Goal: Task Accomplishment & Management: Use online tool/utility

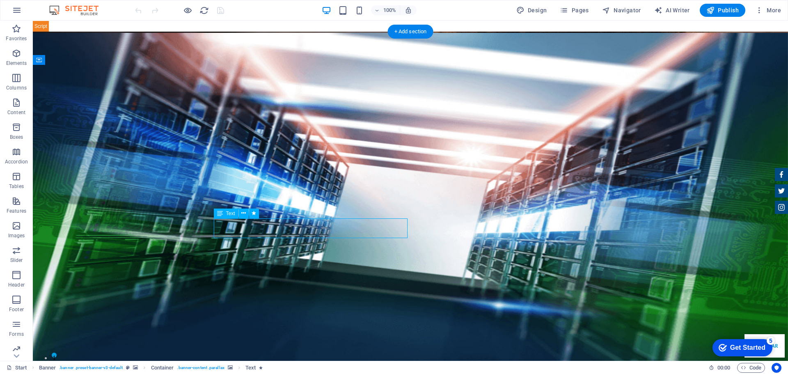
select select "%"
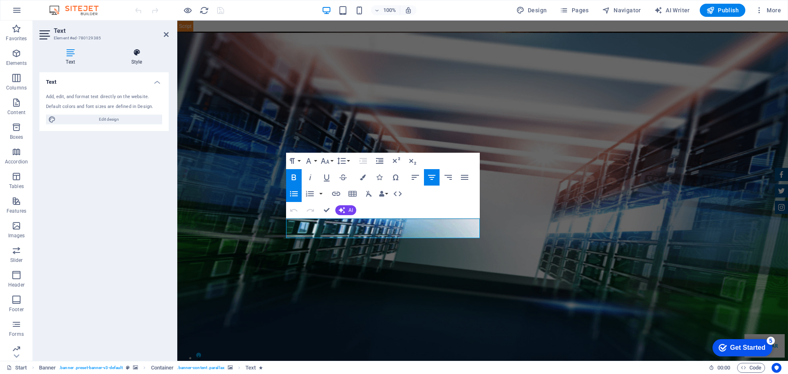
click at [140, 64] on h4 "Style" at bounding box center [137, 56] width 64 height 17
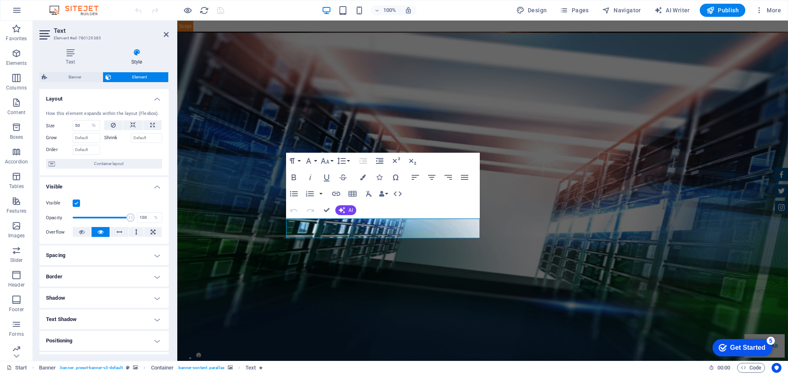
click at [114, 317] on h4 "Text Shadow" at bounding box center [103, 320] width 129 height 20
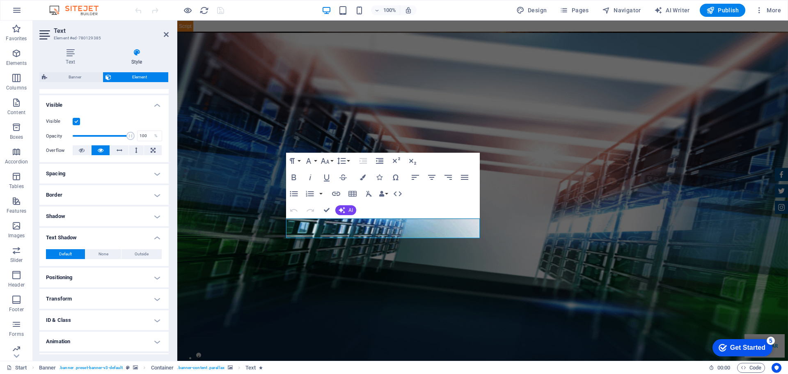
scroll to position [82, 0]
click at [128, 253] on button "Outside" at bounding box center [142, 254] width 40 height 10
type input "rgba(0, 0, 0, 0.2)"
type input "2"
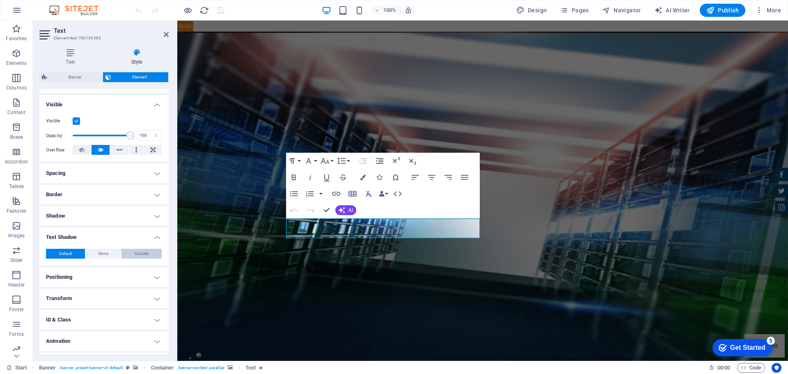
type input "4"
click at [80, 269] on span at bounding box center [77, 267] width 7 height 7
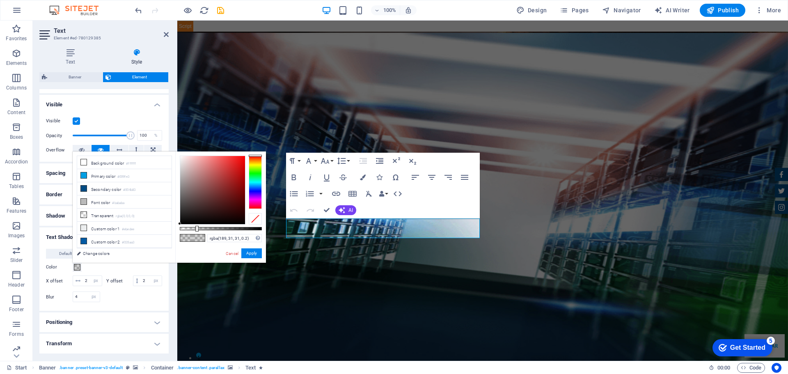
click at [234, 173] on div at bounding box center [212, 190] width 65 height 68
drag, startPoint x: 233, startPoint y: 171, endPoint x: 236, endPoint y: 162, distance: 9.5
click at [236, 162] on div at bounding box center [212, 190] width 65 height 68
type input "rgba(231, 32, 32, 0.79)"
click at [245, 227] on div at bounding box center [221, 228] width 82 height 3
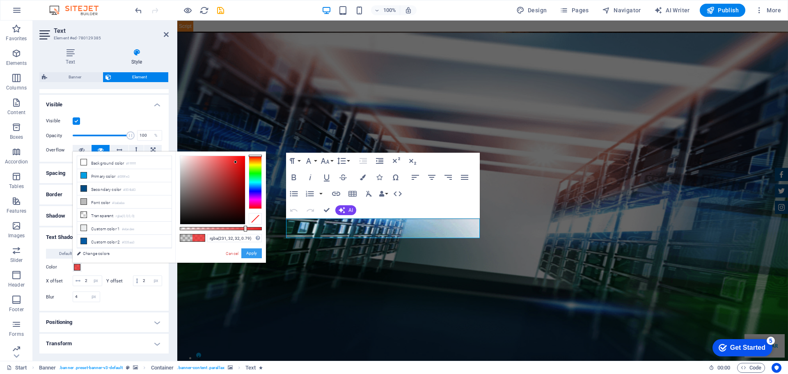
click at [253, 252] on button "Apply" at bounding box center [251, 253] width 21 height 10
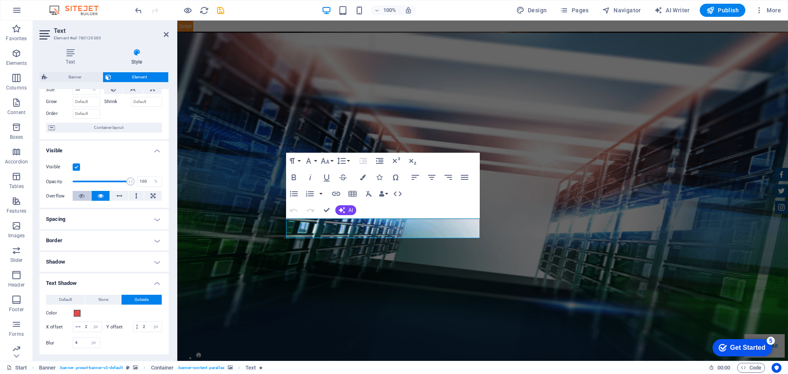
scroll to position [0, 0]
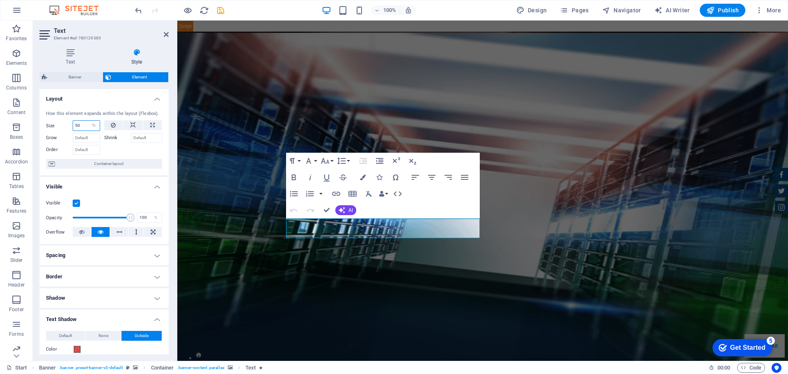
drag, startPoint x: 85, startPoint y: 125, endPoint x: -53, endPoint y: 127, distance: 138.0
click at [0, 127] on html "[DOMAIN_NAME] Start Favorites Elements Columns Content Boxes Accordion Tables F…" at bounding box center [394, 187] width 788 height 374
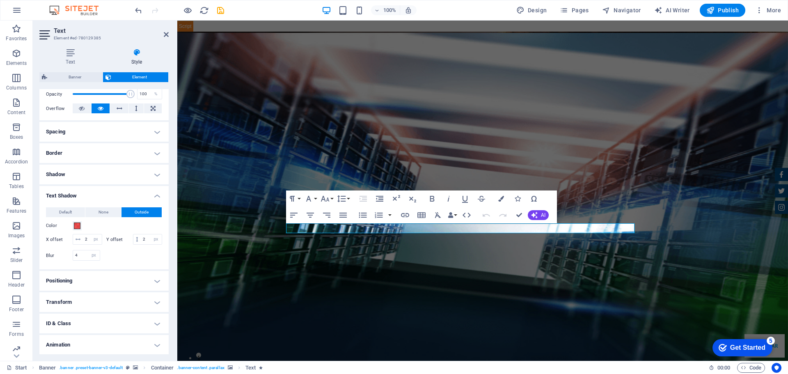
scroll to position [156, 0]
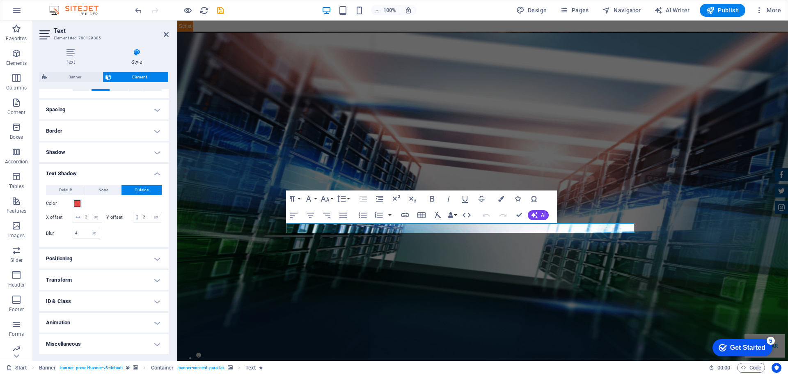
type input "90"
click at [97, 257] on h4 "Positioning" at bounding box center [103, 259] width 129 height 20
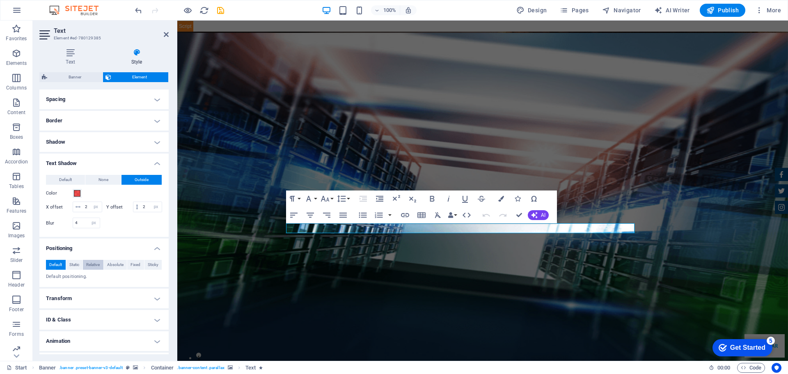
click at [93, 270] on span "Relative" at bounding box center [93, 265] width 14 height 10
click at [72, 270] on span "Static" at bounding box center [74, 265] width 10 height 10
click at [92, 270] on span "Relative" at bounding box center [93, 265] width 14 height 10
click at [124, 270] on button "Absolute" at bounding box center [115, 265] width 23 height 10
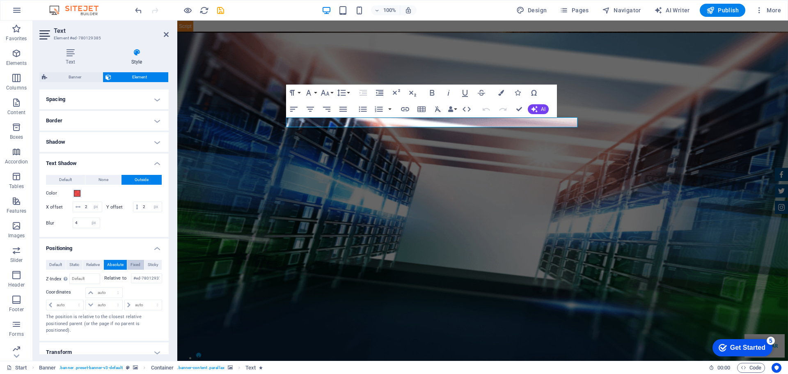
click at [137, 270] on span "Fixed" at bounding box center [136, 265] width 10 height 10
click at [145, 270] on button "Sticky" at bounding box center [154, 265] width 18 height 10
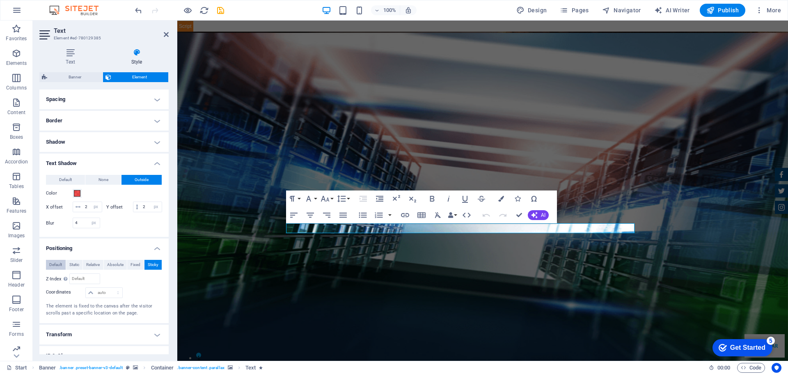
click at [57, 270] on span "Default" at bounding box center [55, 265] width 13 height 10
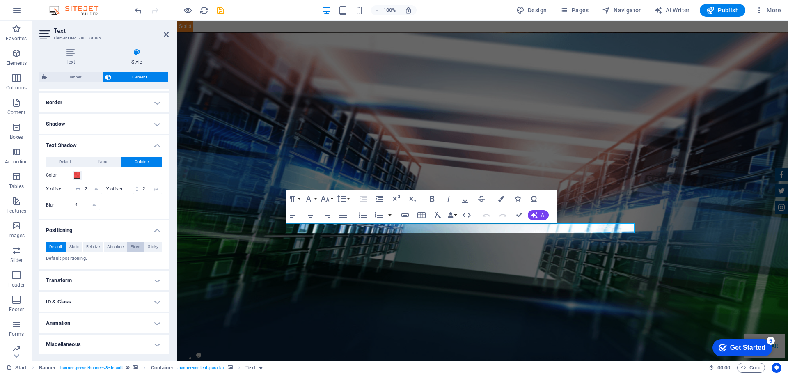
scroll to position [185, 0]
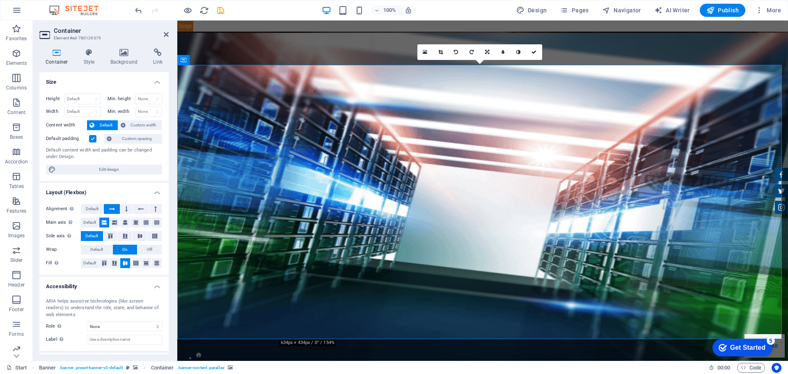
scroll to position [36, 0]
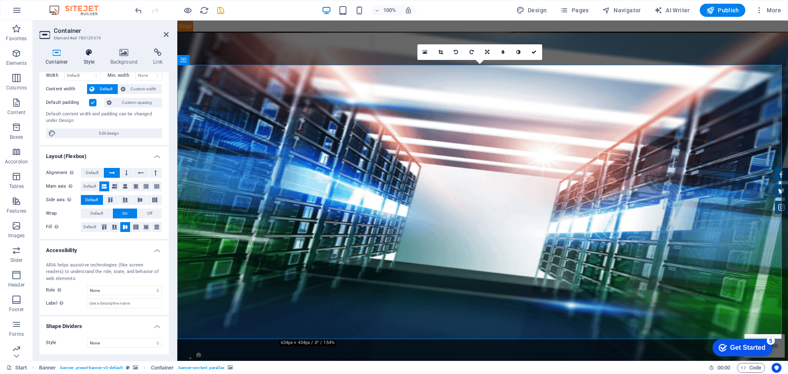
click at [85, 54] on icon at bounding box center [89, 52] width 23 height 8
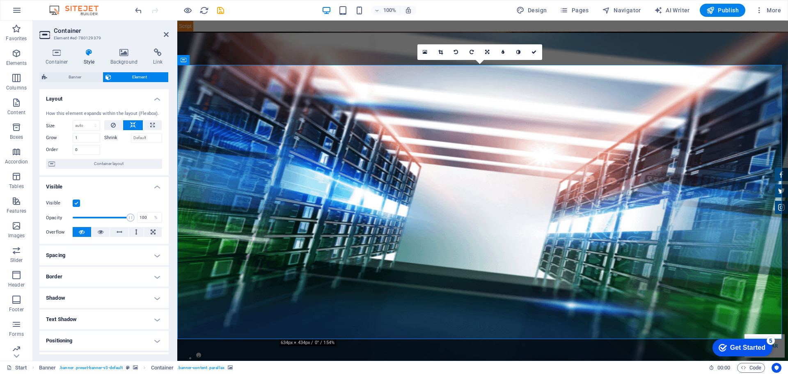
scroll to position [41, 0]
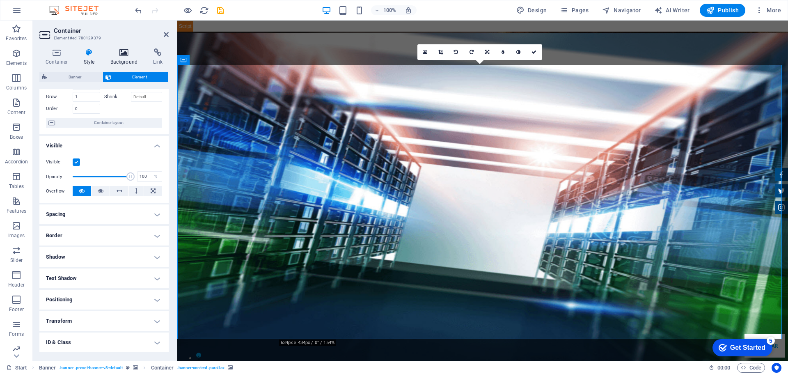
click at [119, 60] on h4 "Background" at bounding box center [125, 56] width 43 height 17
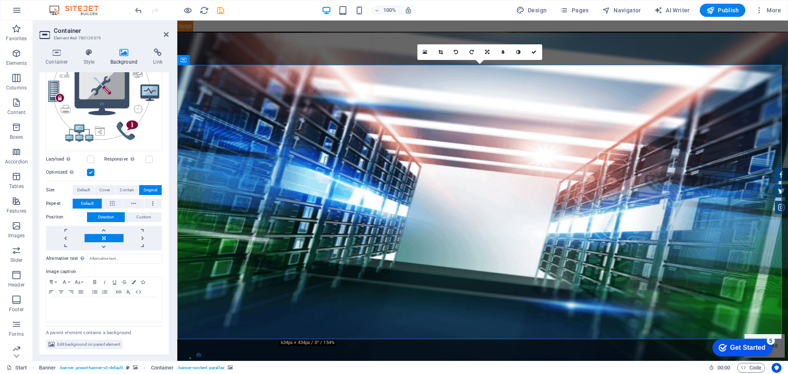
scroll to position [0, 0]
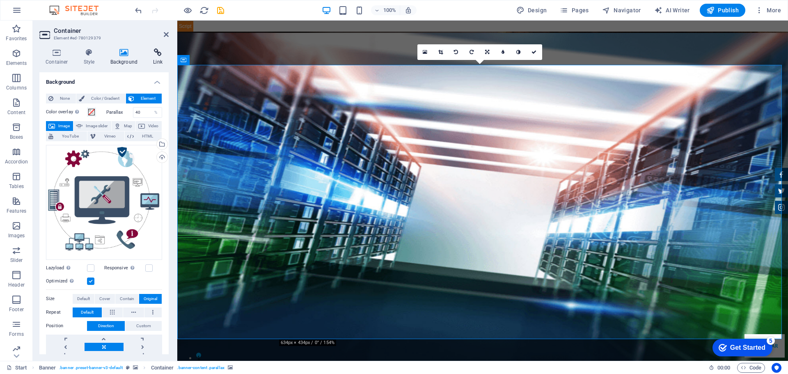
click at [157, 55] on icon at bounding box center [158, 52] width 22 height 8
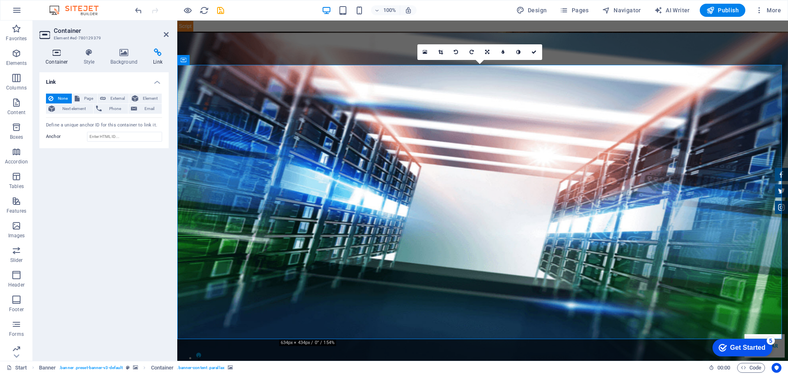
click at [60, 60] on h4 "Container" at bounding box center [58, 56] width 38 height 17
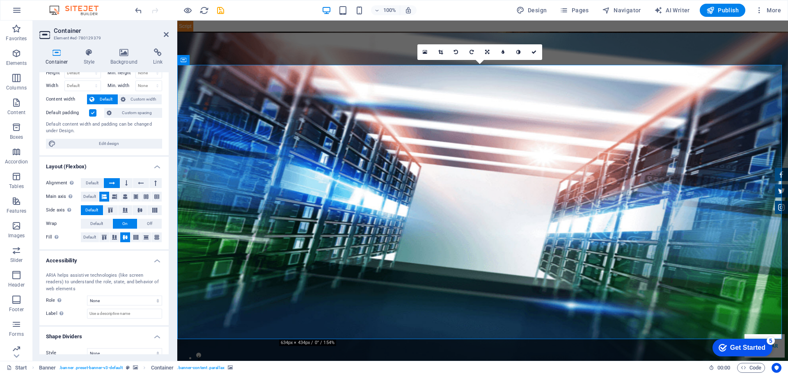
scroll to position [36, 0]
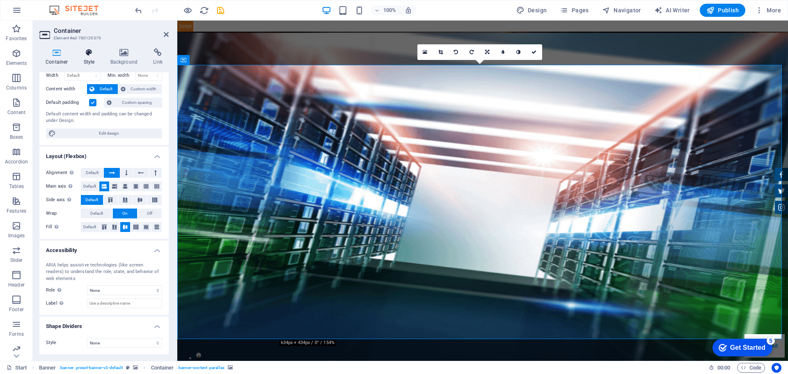
click at [92, 62] on h4 "Style" at bounding box center [91, 56] width 27 height 17
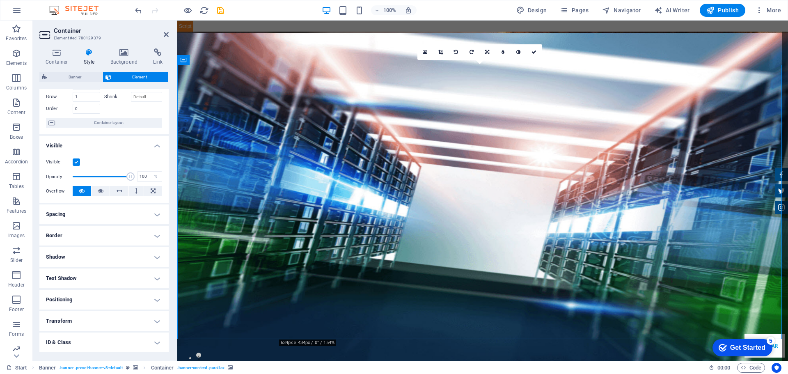
click at [86, 77] on span "Banner" at bounding box center [75, 77] width 51 height 10
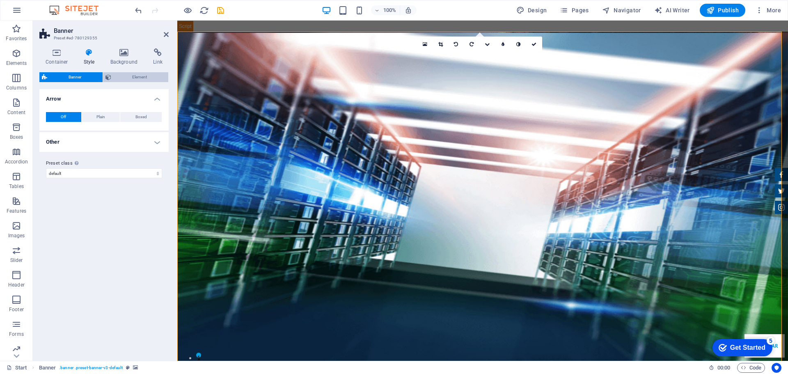
click at [110, 75] on icon at bounding box center [109, 77] width 6 height 10
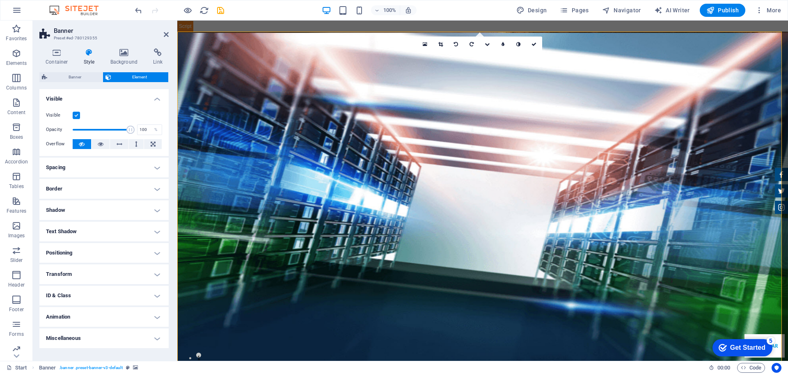
click at [121, 315] on h4 "Animation" at bounding box center [103, 317] width 129 height 20
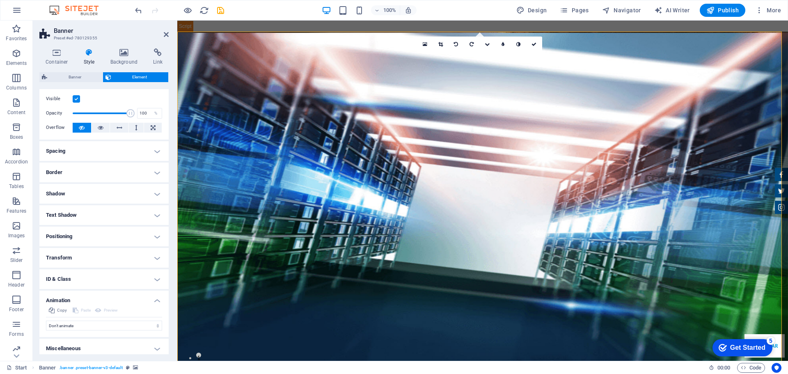
scroll to position [21, 0]
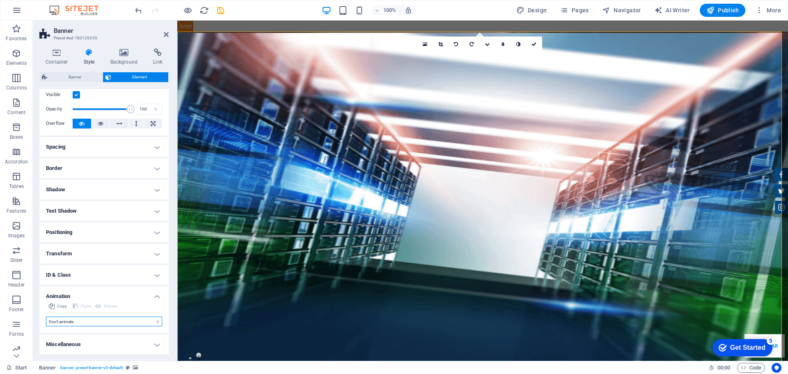
click at [126, 321] on select "Don't animate Show / Hide Slide up/down Zoom in/out Slide left to right Slide r…" at bounding box center [104, 322] width 116 height 10
select select "shrink"
click at [46, 317] on select "Don't animate Show / Hide Slide up/down Zoom in/out Slide left to right Slide r…" at bounding box center [104, 322] width 116 height 10
select select "scroll"
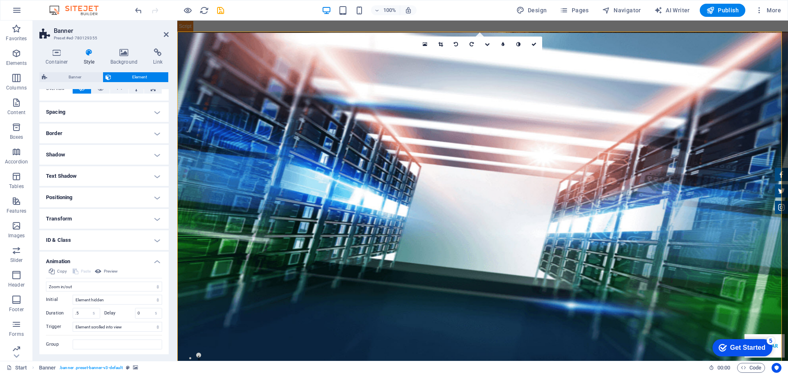
scroll to position [78, 0]
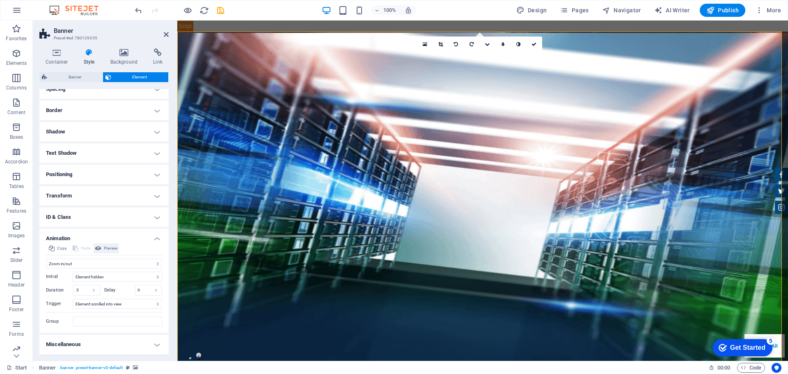
click at [115, 250] on span "Preview" at bounding box center [111, 248] width 14 height 10
click at [110, 264] on select "Don't animate Show / Hide Slide up/down Zoom in/out Slide left to right Slide r…" at bounding box center [104, 264] width 116 height 10
click at [46, 259] on select "Don't animate Show / Hide Slide up/down Zoom in/out Slide left to right Slide r…" at bounding box center [104, 264] width 116 height 10
click at [88, 263] on select "Don't animate Show / Hide Slide up/down Zoom in/out Slide left to right Slide r…" at bounding box center [104, 264] width 116 height 10
click at [46, 268] on select "Don't animate Show / Hide Slide up/down Zoom in/out Slide left to right Slide r…" at bounding box center [104, 264] width 116 height 10
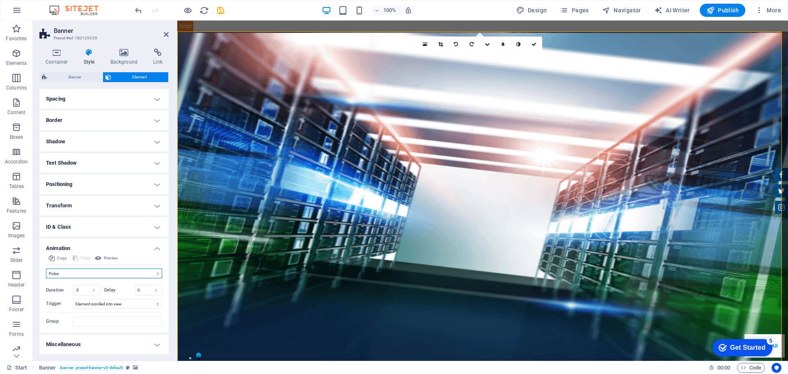
scroll to position [69, 0]
click at [84, 277] on select "Don't animate Show / Hide Slide up/down Zoom in/out Slide left to right Slide r…" at bounding box center [104, 274] width 116 height 10
click at [46, 269] on select "Don't animate Show / Hide Slide up/down Zoom in/out Slide left to right Slide r…" at bounding box center [104, 274] width 116 height 10
click at [78, 273] on select "Don't animate Show / Hide Slide up/down Zoom in/out Slide left to right Slide r…" at bounding box center [104, 274] width 116 height 10
click at [46, 269] on select "Don't animate Show / Hide Slide up/down Zoom in/out Slide left to right Slide r…" at bounding box center [104, 274] width 116 height 10
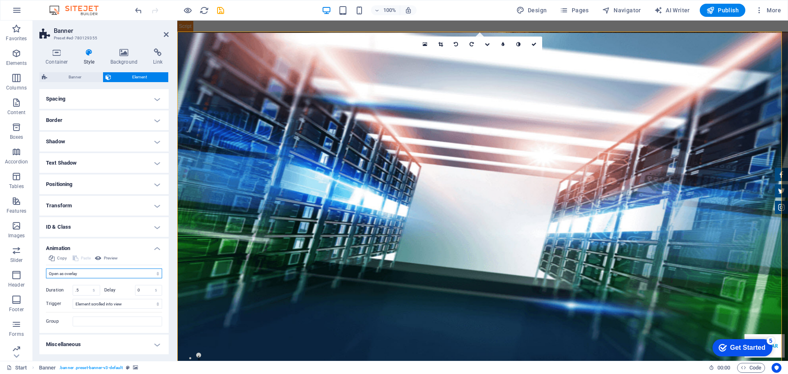
scroll to position [72, 0]
click at [83, 272] on select "Don't animate Show / Hide Slide up/down Zoom in/out Slide left to right Slide r…" at bounding box center [104, 270] width 116 height 10
select select "pulse"
click at [46, 268] on select "Don't animate Show / Hide Slide up/down Zoom in/out Slide left to right Slide r…" at bounding box center [104, 270] width 116 height 10
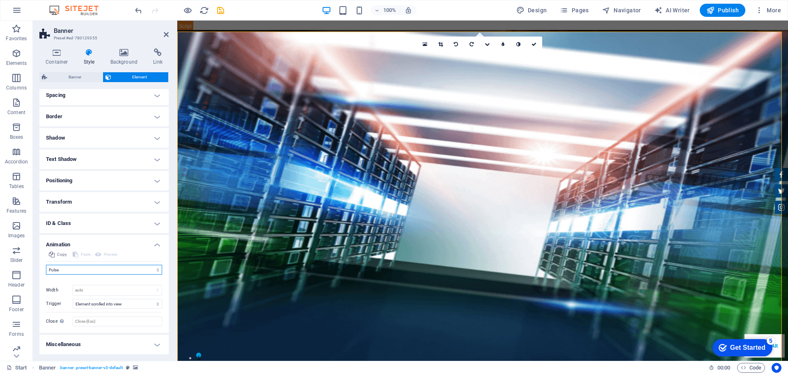
scroll to position [69, 0]
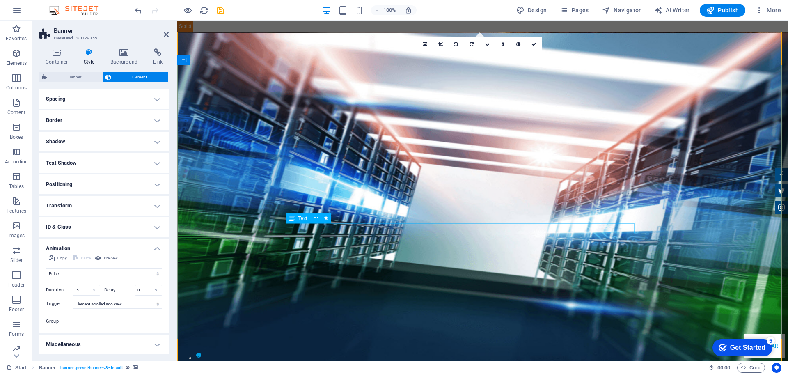
select select "%"
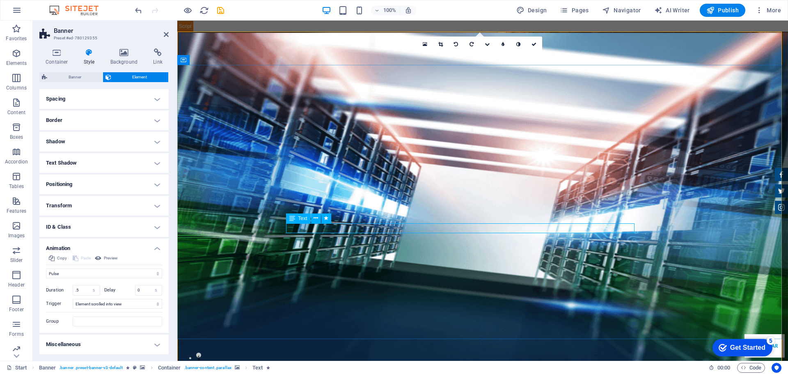
select select "px"
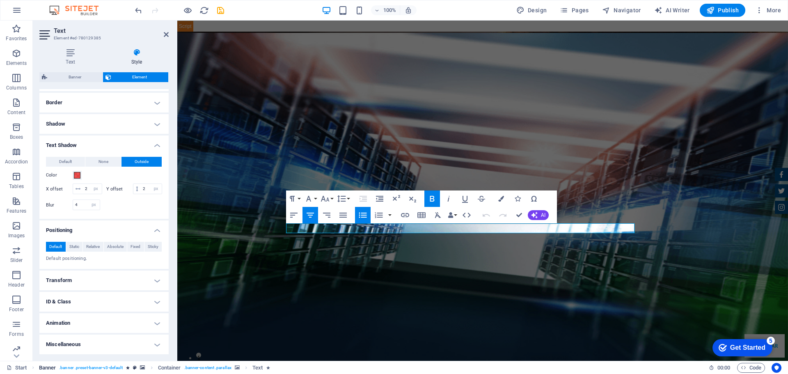
scroll to position [185, 0]
click at [109, 322] on h4 "Animation" at bounding box center [103, 323] width 129 height 20
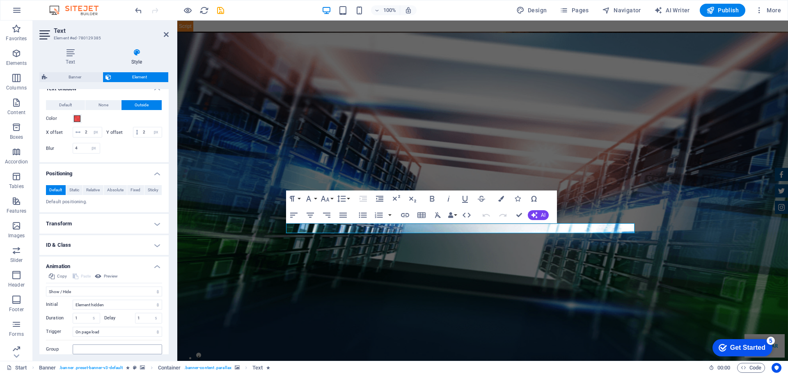
scroll to position [267, 0]
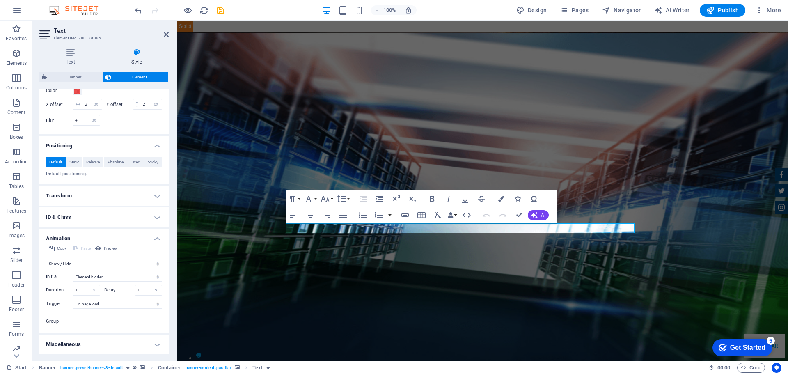
click at [68, 262] on select "Don't animate Show / Hide Slide up/down Zoom in/out Slide left to right Slide r…" at bounding box center [104, 264] width 116 height 10
select select "shrink"
click at [46, 261] on select "Don't animate Show / Hide Slide up/down Zoom in/out Slide left to right Slide r…" at bounding box center [104, 264] width 116 height 10
drag, startPoint x: 165, startPoint y: 37, endPoint x: 132, endPoint y: 16, distance: 39.0
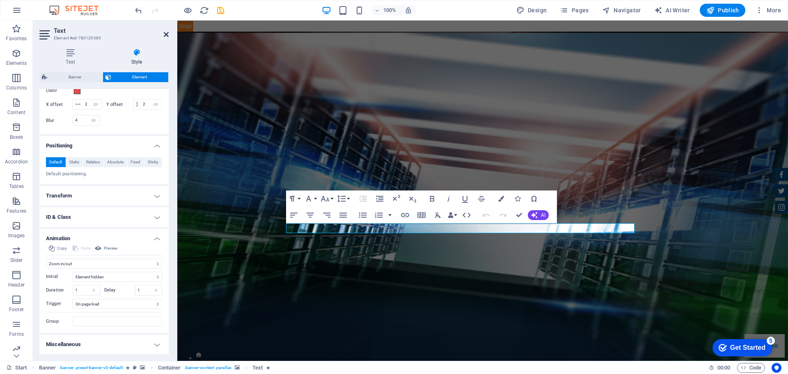
click at [165, 37] on icon at bounding box center [166, 34] width 5 height 7
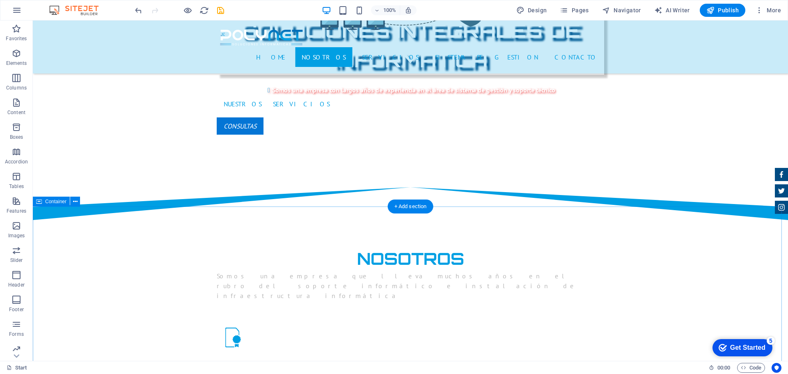
scroll to position [780, 0]
